Goal: Task Accomplishment & Management: Manage account settings

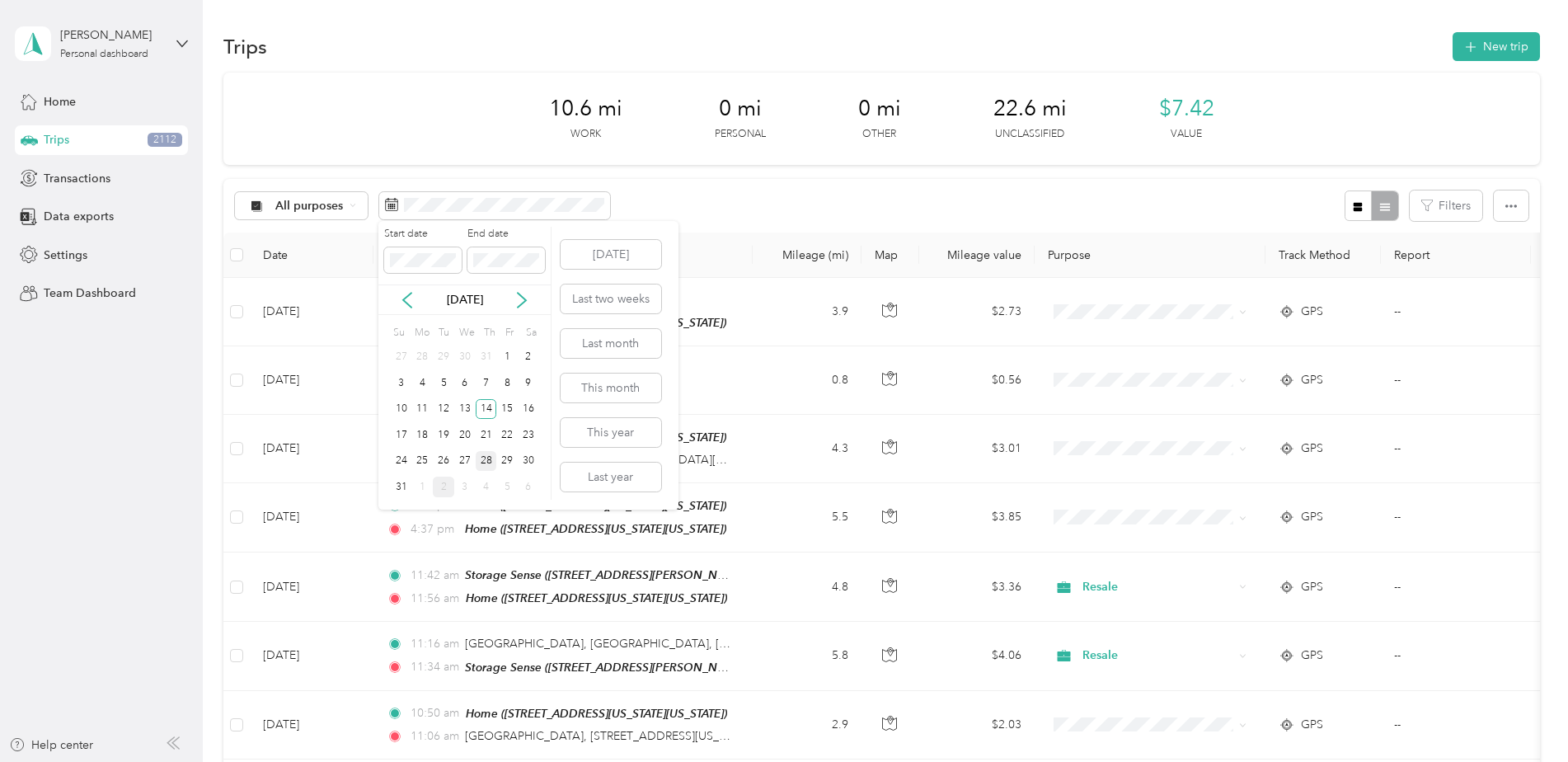
click at [488, 458] on div "28" at bounding box center [486, 462] width 21 height 20
click at [483, 457] on div "28" at bounding box center [486, 462] width 21 height 20
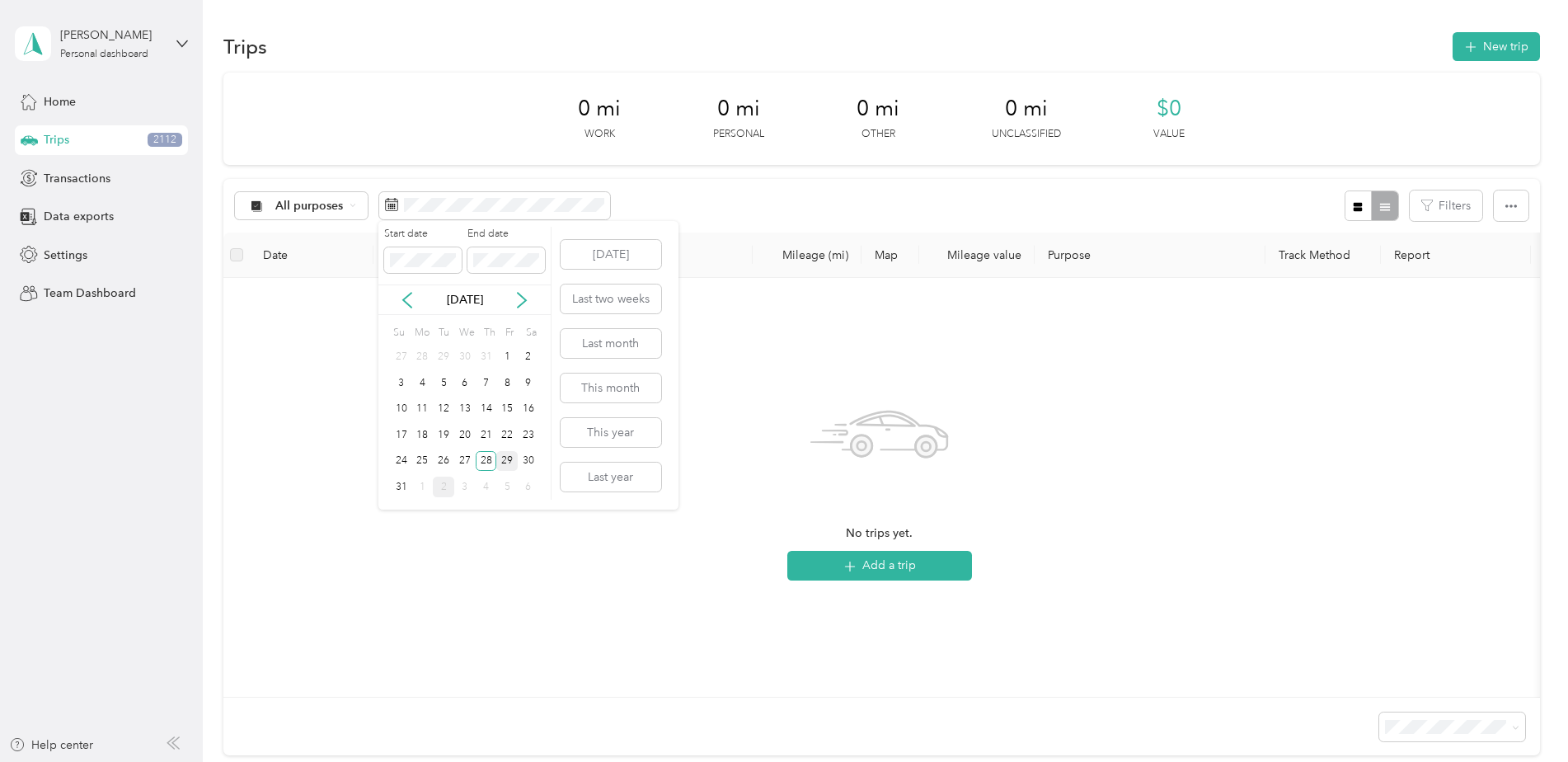
click at [504, 462] on div "29" at bounding box center [506, 462] width 21 height 20
click at [505, 456] on div "29" at bounding box center [506, 462] width 21 height 20
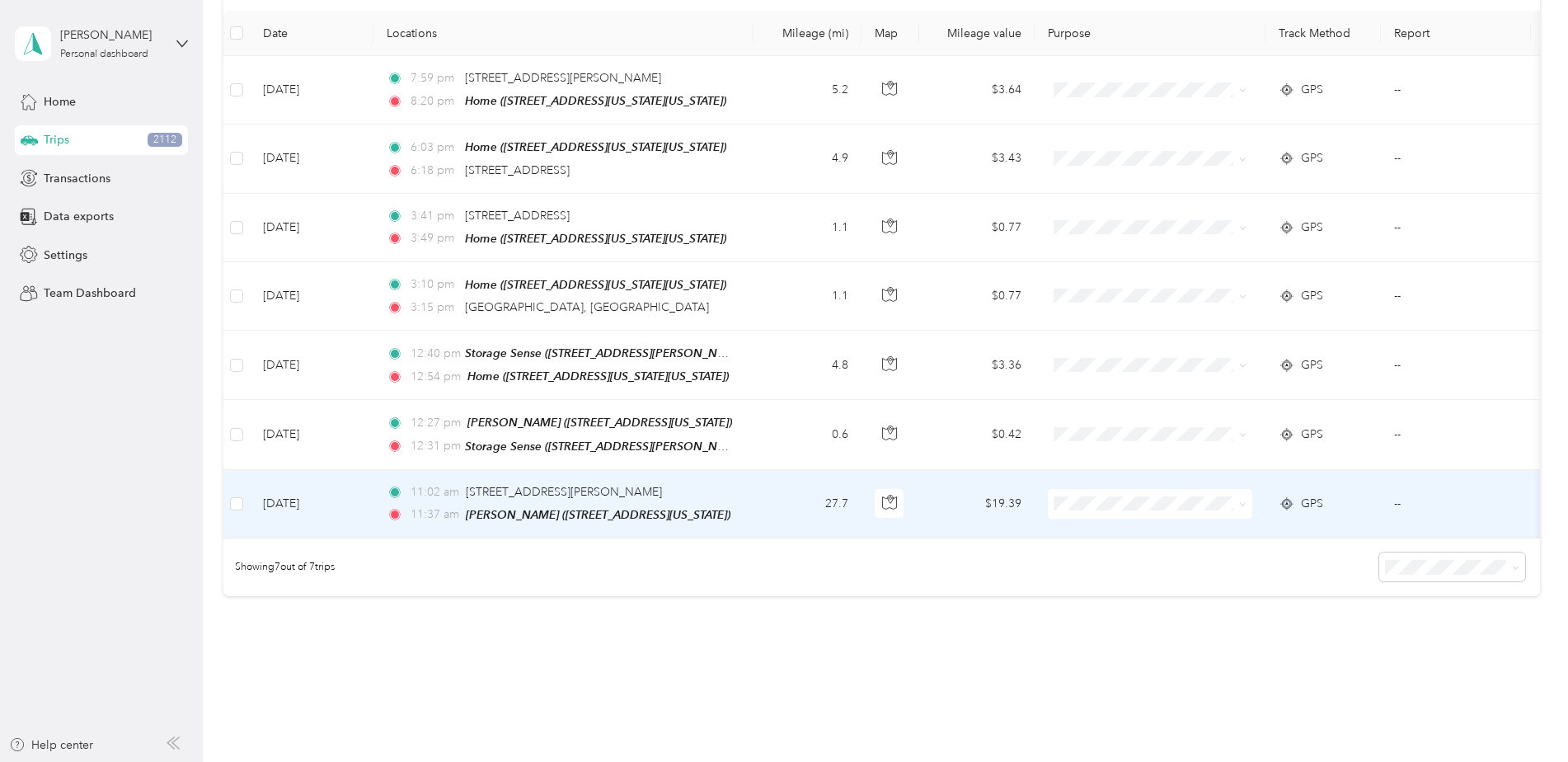
scroll to position [165, 0]
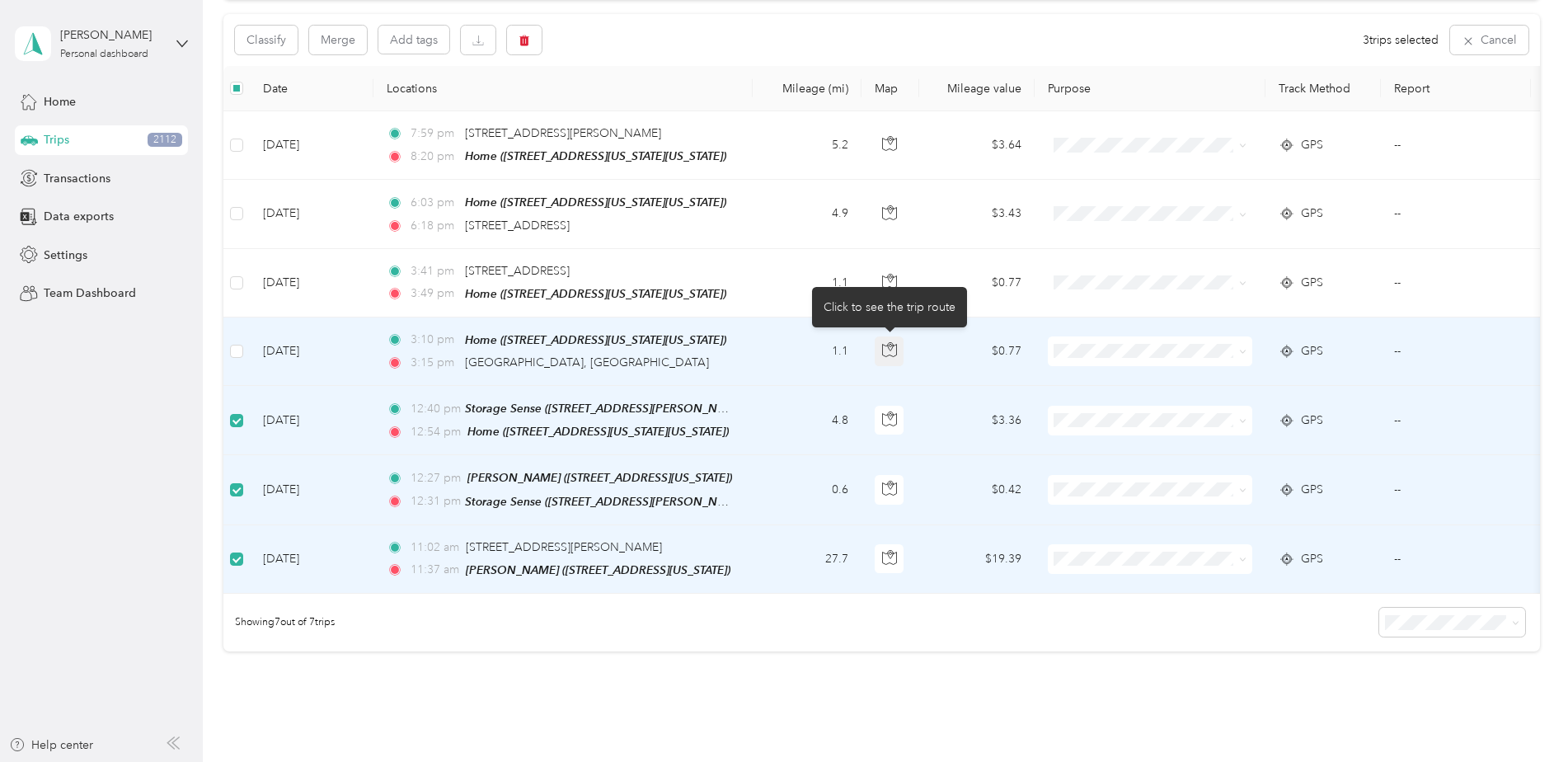
click at [886, 351] on icon "button" at bounding box center [890, 350] width 15 height 15
click at [888, 353] on icon "button" at bounding box center [889, 351] width 14 height 13
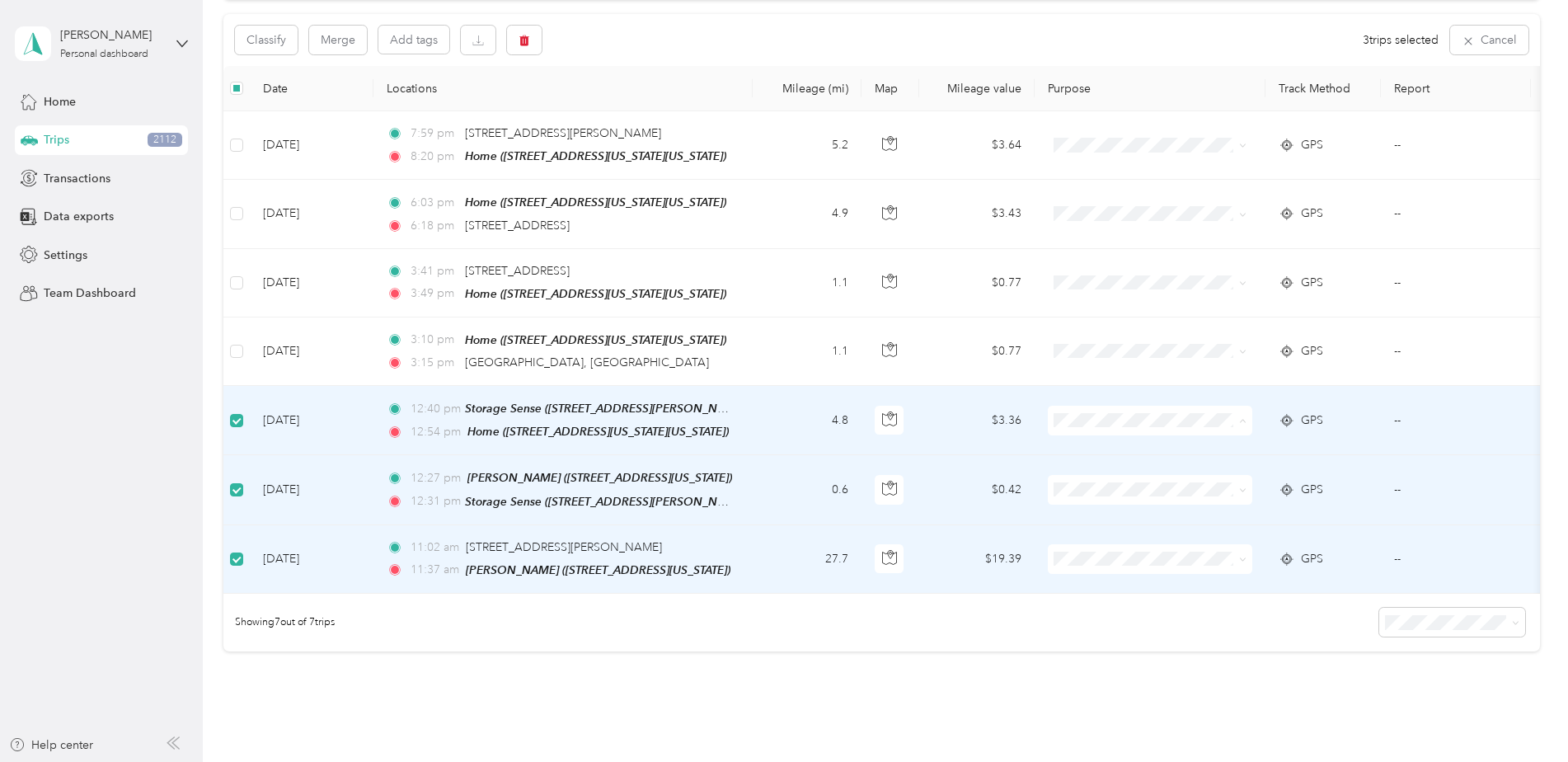
click at [1130, 494] on li "Resale" at bounding box center [1150, 505] width 204 height 29
click at [1110, 570] on span "Resale" at bounding box center [1164, 573] width 153 height 18
click at [1115, 370] on span "Resale" at bounding box center [1164, 376] width 153 height 18
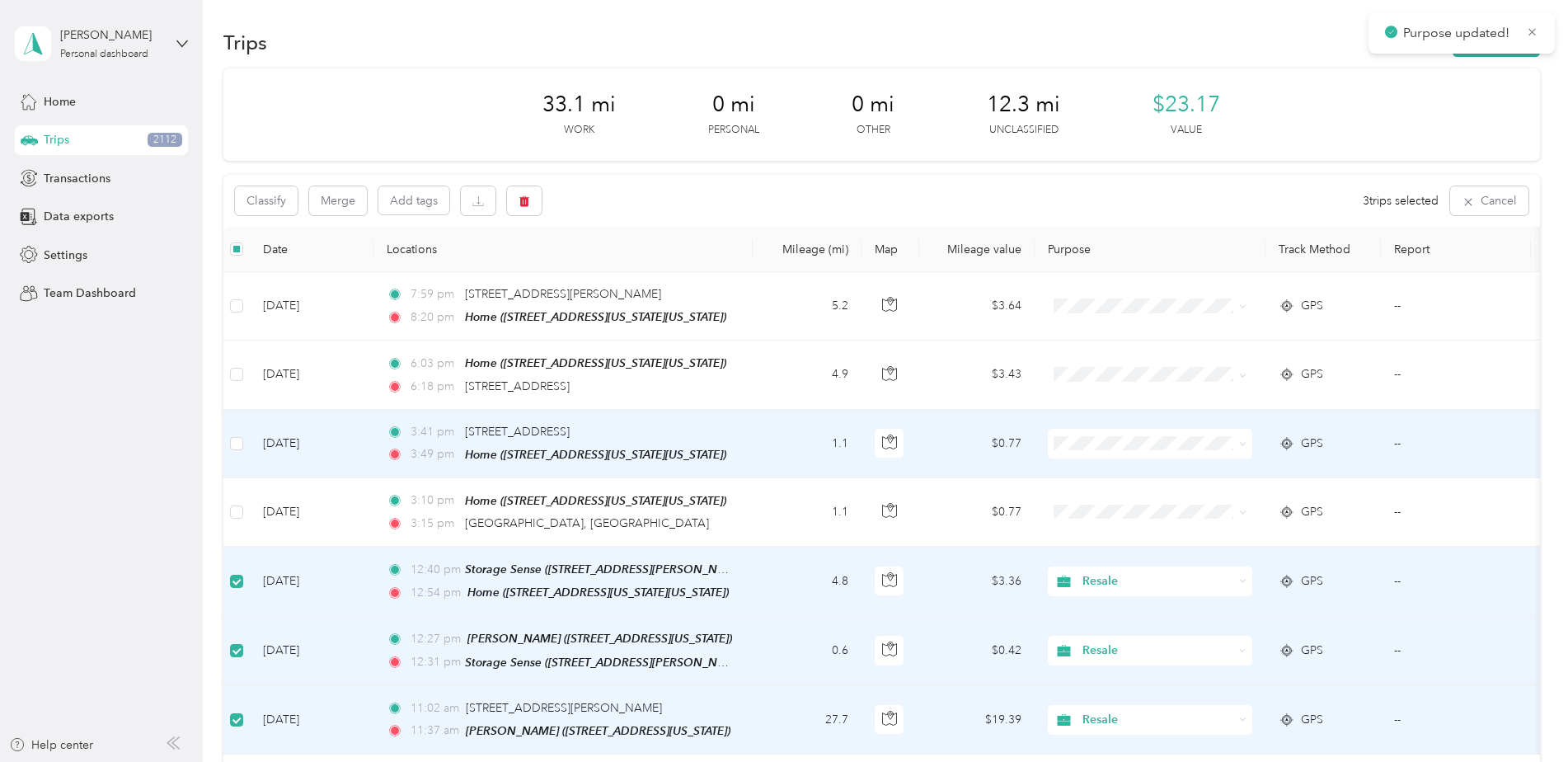
scroll to position [0, 0]
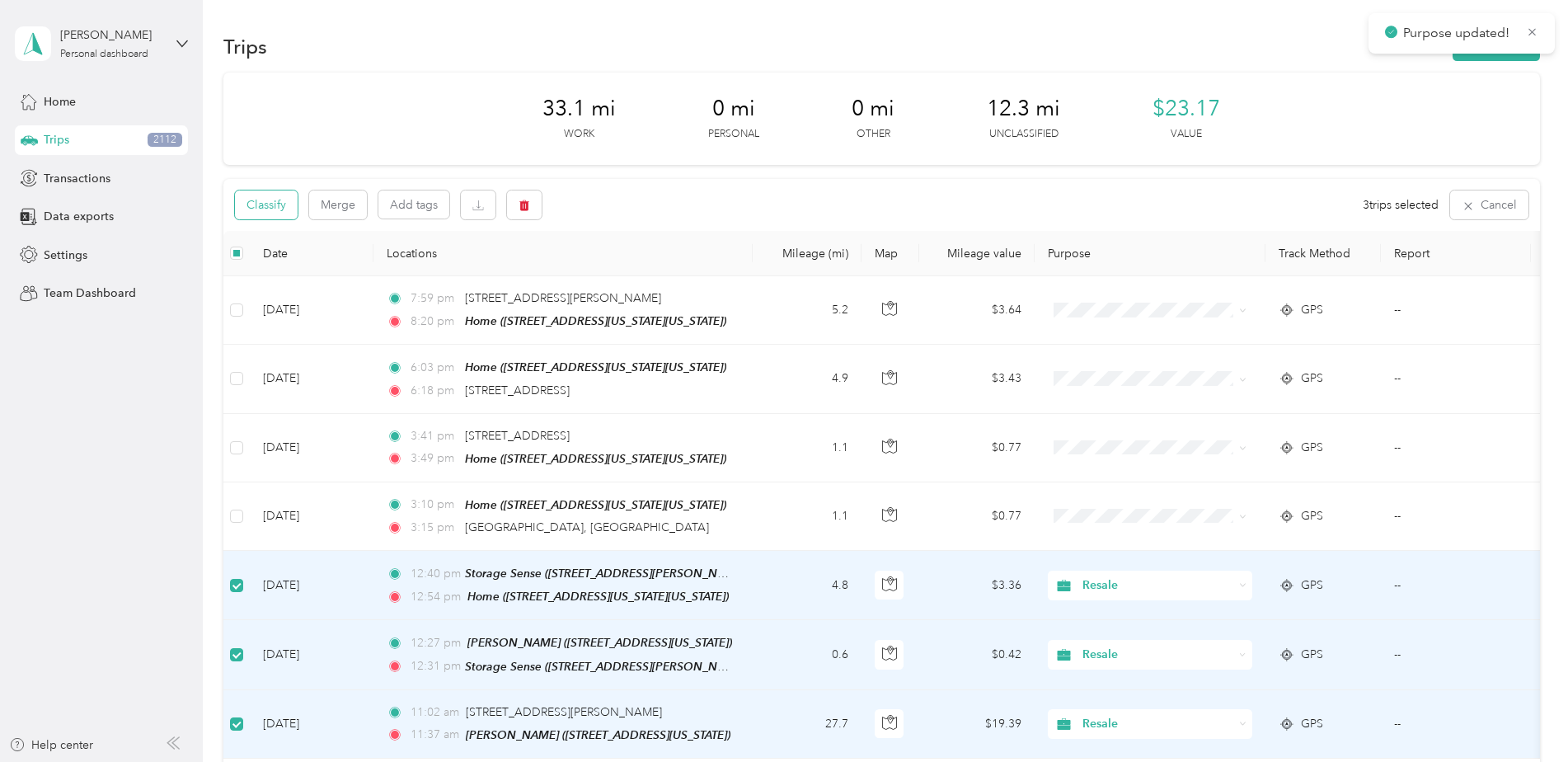
click at [272, 204] on button "Classify" at bounding box center [267, 205] width 62 height 29
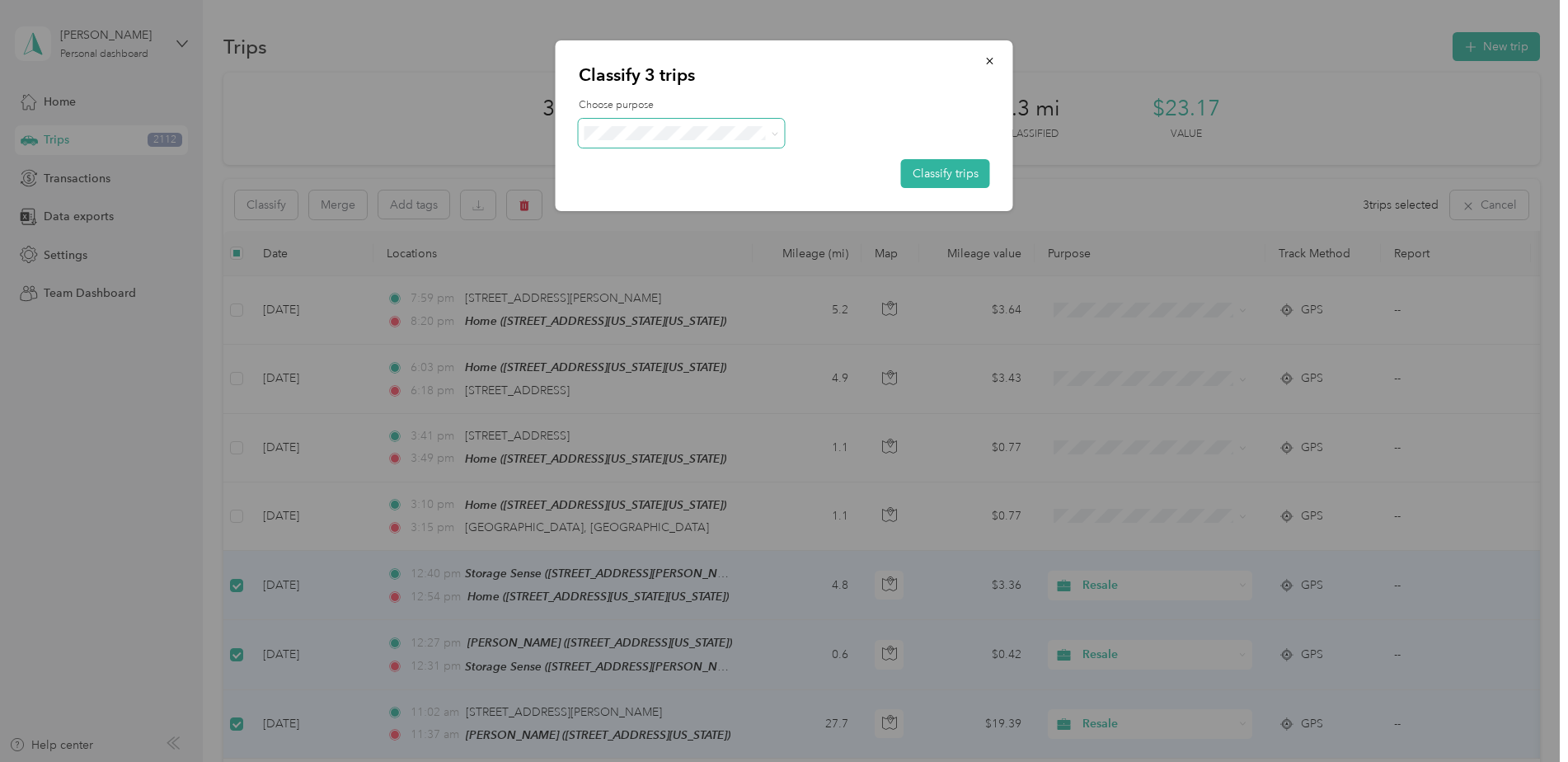
click at [698, 140] on span at bounding box center [682, 133] width 206 height 29
click at [962, 171] on button "Classify trips" at bounding box center [946, 174] width 89 height 29
click at [629, 223] on span "Resale" at bounding box center [696, 221] width 154 height 18
click at [938, 178] on button "Classify trips" at bounding box center [946, 174] width 89 height 29
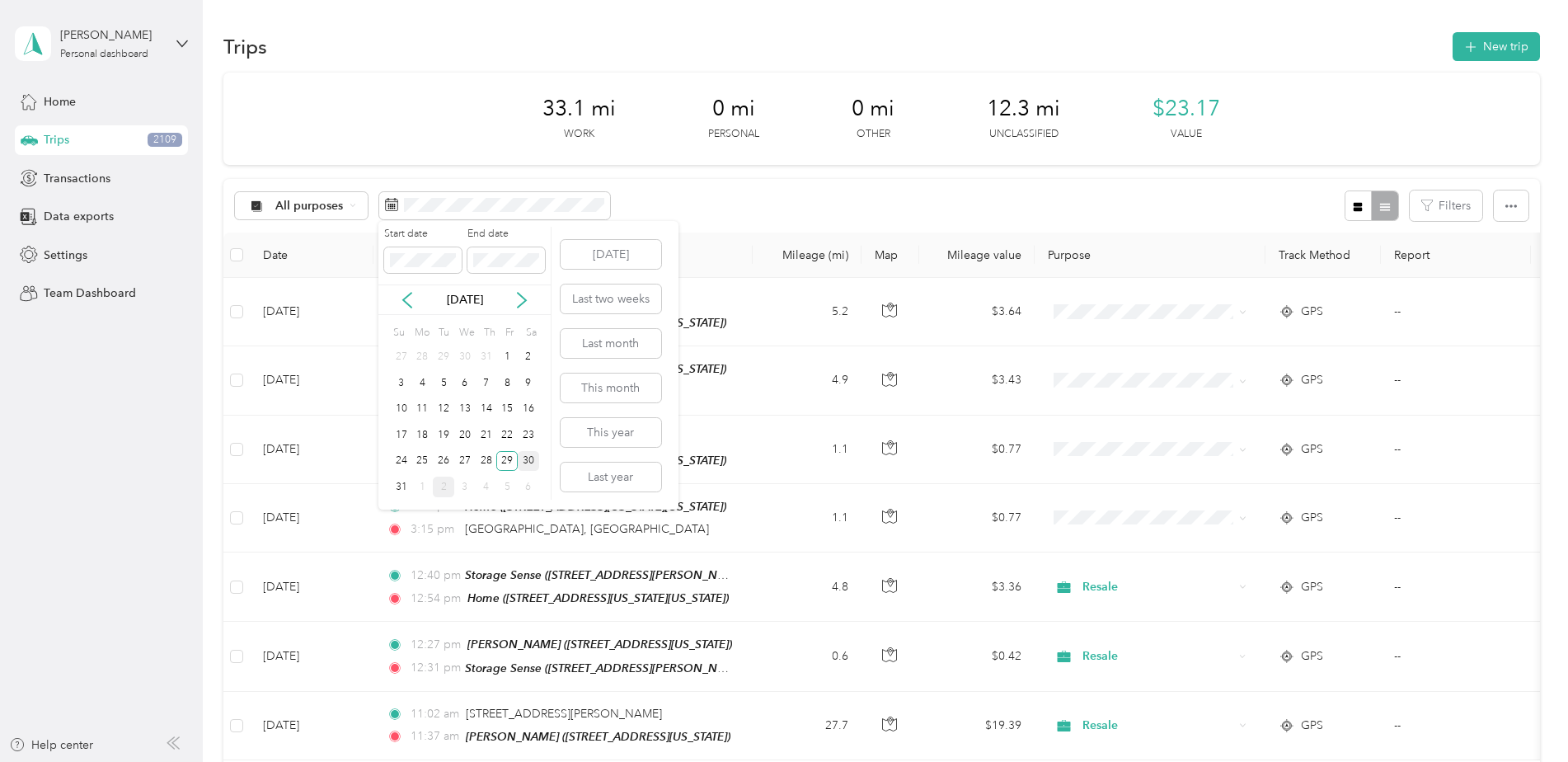
click at [531, 457] on div "30" at bounding box center [528, 462] width 21 height 20
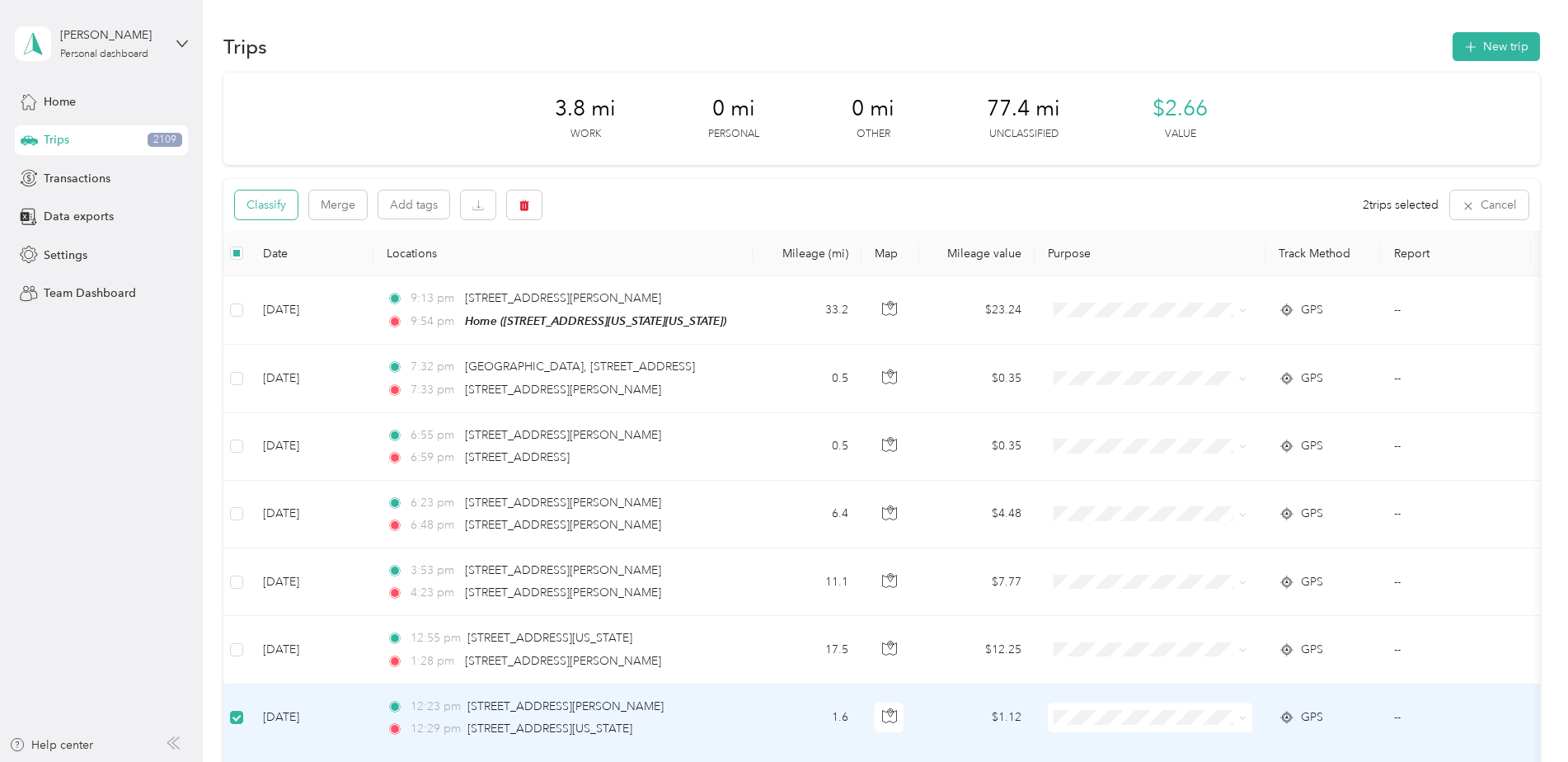
click at [276, 201] on button "Classify" at bounding box center [267, 205] width 62 height 29
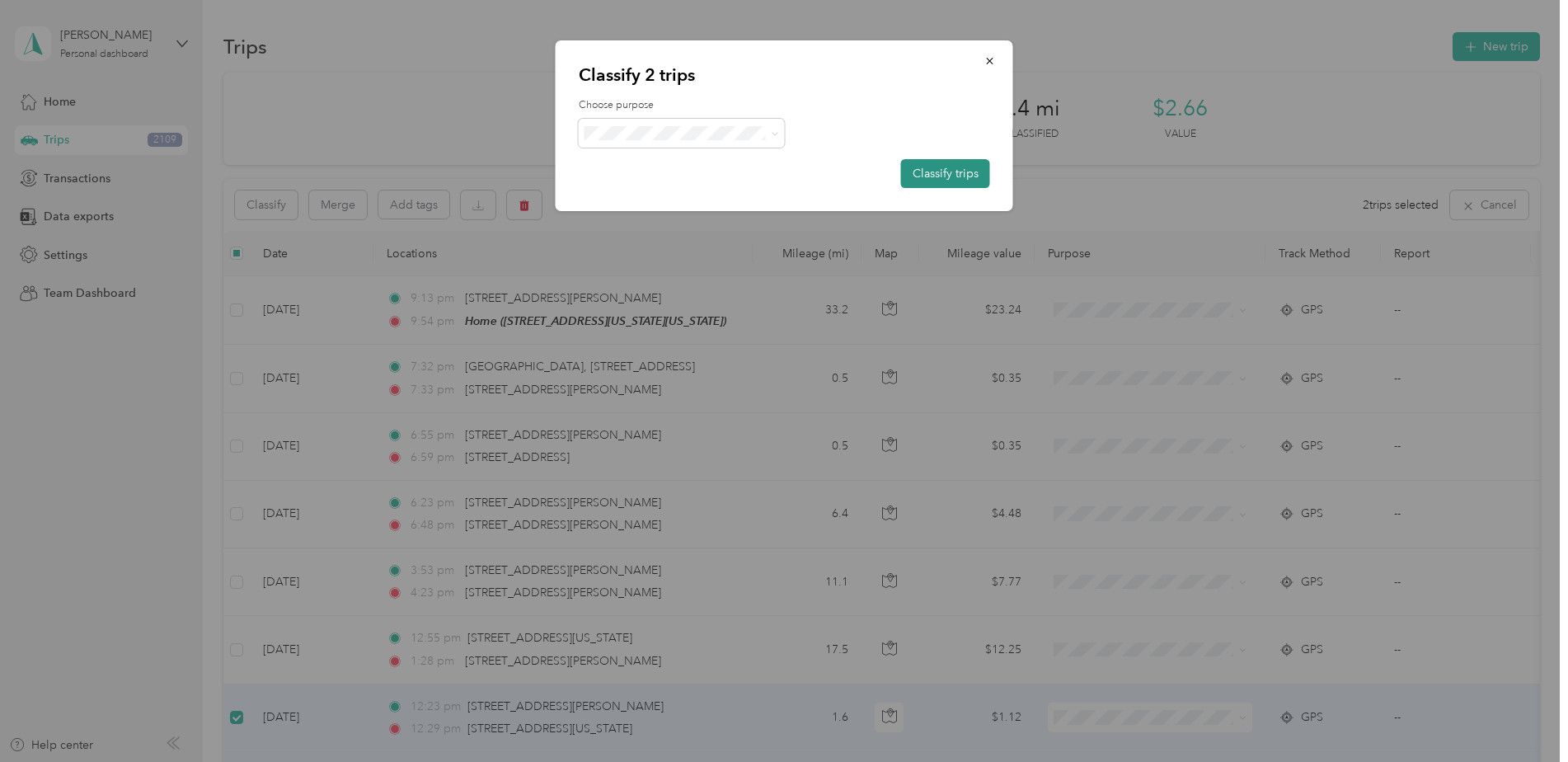
click at [959, 176] on button "Classify trips" at bounding box center [946, 174] width 89 height 29
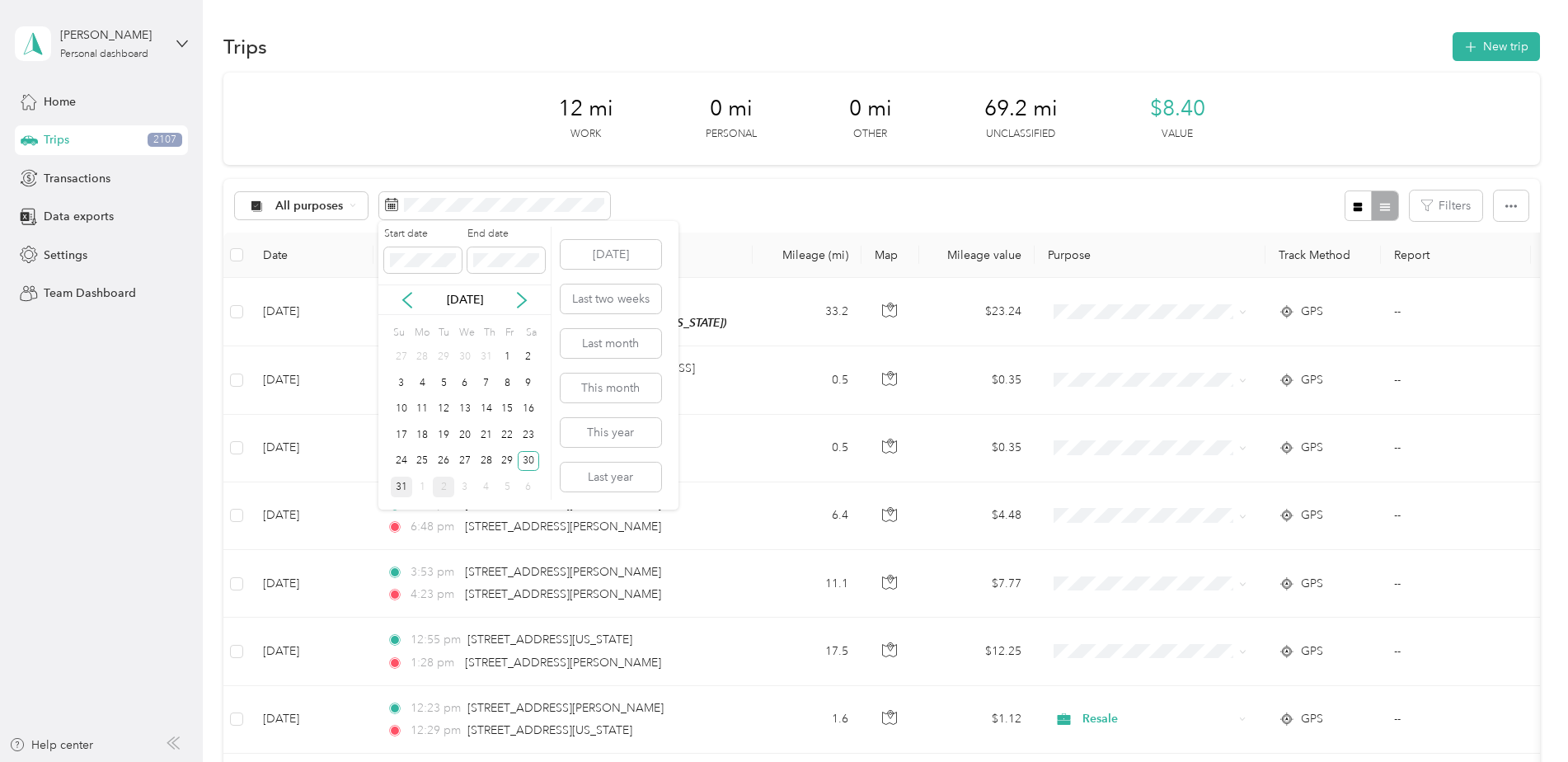
click at [402, 487] on div "31" at bounding box center [401, 487] width 21 height 20
click at [403, 487] on div "31" at bounding box center [401, 487] width 21 height 20
